Goal: Task Accomplishment & Management: Use online tool/utility

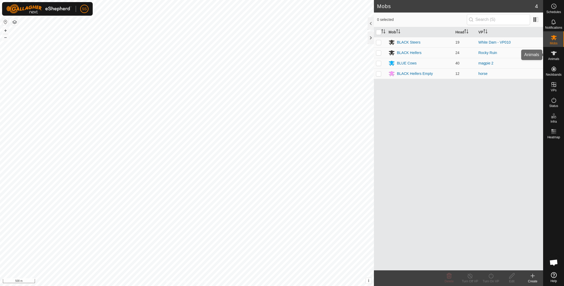
click at [552, 54] on icon at bounding box center [554, 53] width 6 height 6
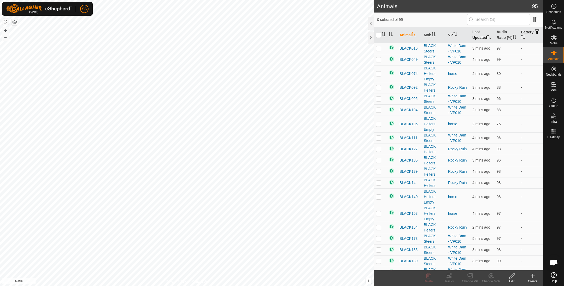
click at [479, 40] on th "Last Updated" at bounding box center [482, 35] width 24 height 16
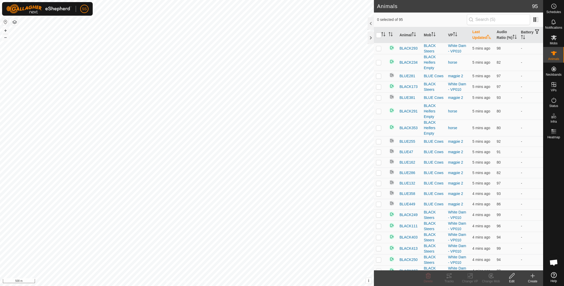
click at [477, 38] on th "Last Updated" at bounding box center [482, 35] width 24 height 16
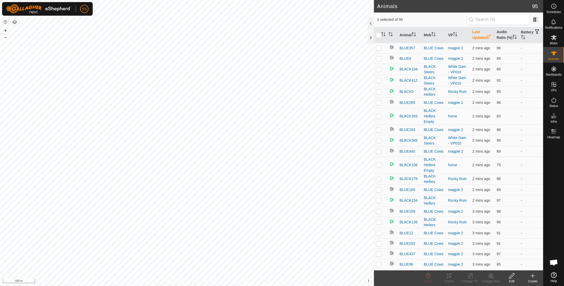
click at [477, 38] on th "Last Updated" at bounding box center [482, 35] width 24 height 16
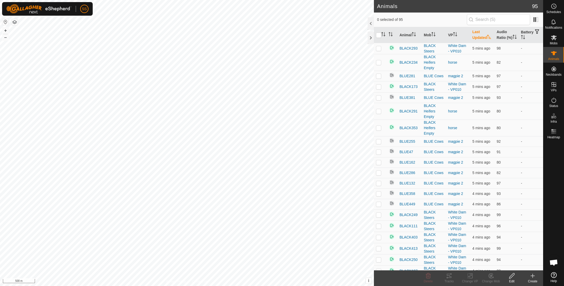
click at [477, 38] on th "Last Updated" at bounding box center [482, 35] width 24 height 16
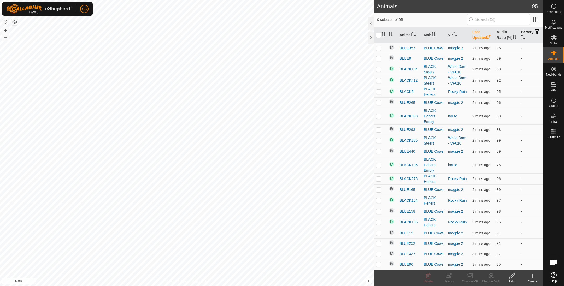
click at [522, 33] on th "Battery" at bounding box center [531, 35] width 24 height 16
click at [521, 33] on th "Battery" at bounding box center [531, 35] width 24 height 16
click at [502, 35] on th "Audio Ratio (%)" at bounding box center [507, 35] width 24 height 16
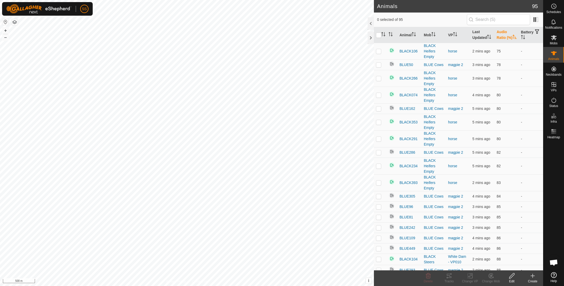
click at [502, 35] on th "Audio Ratio (%)" at bounding box center [507, 35] width 24 height 16
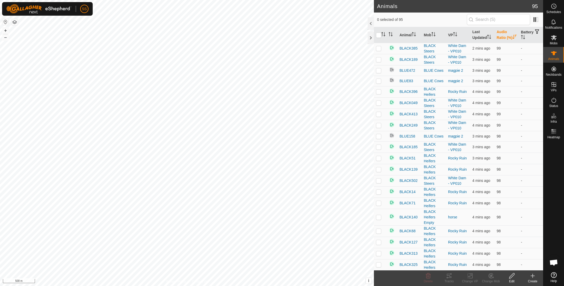
click at [502, 35] on th "Audio Ratio (%)" at bounding box center [507, 35] width 24 height 16
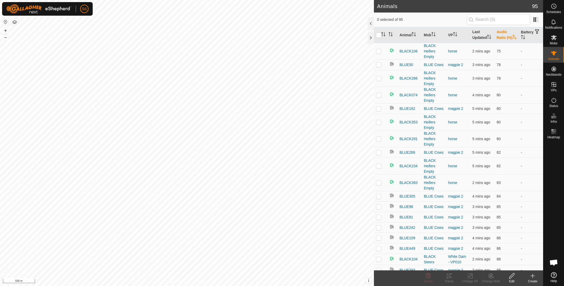
click at [502, 35] on th "Audio Ratio (%)" at bounding box center [507, 35] width 24 height 16
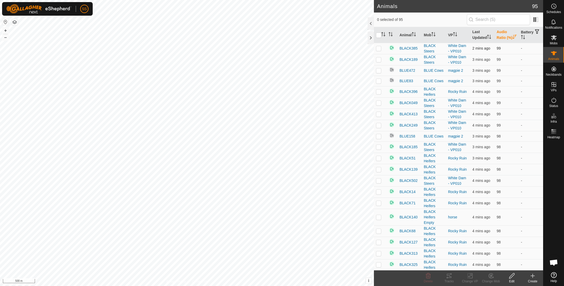
click at [377, 50] on p-checkbox at bounding box center [378, 48] width 5 height 4
checkbox input "true"
click at [448, 277] on icon at bounding box center [449, 276] width 6 height 6
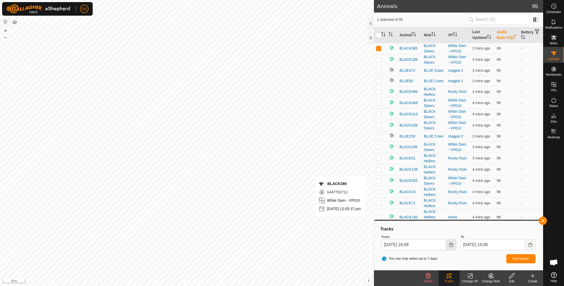
click at [451, 249] on button "Choose Date" at bounding box center [451, 245] width 10 height 11
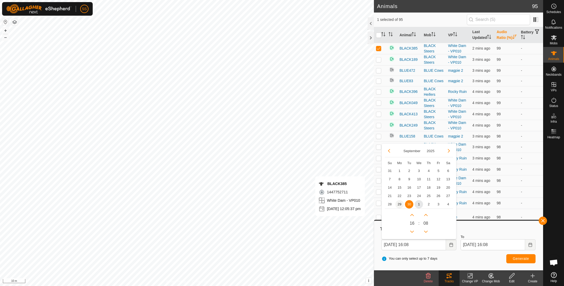
click at [396, 202] on span "29" at bounding box center [399, 204] width 8 height 8
type input "[DATE] 16:08"
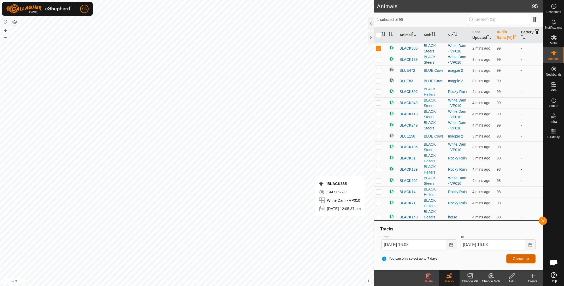
click at [513, 257] on button "Generate" at bounding box center [521, 258] width 29 height 9
click at [543, 221] on button "button" at bounding box center [543, 221] width 8 height 8
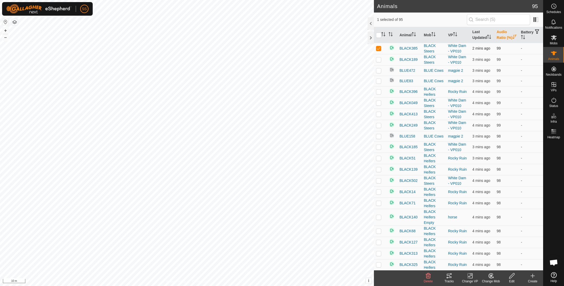
click at [382, 52] on td at bounding box center [380, 48] width 13 height 11
checkbox input "false"
